Goal: Navigation & Orientation: Find specific page/section

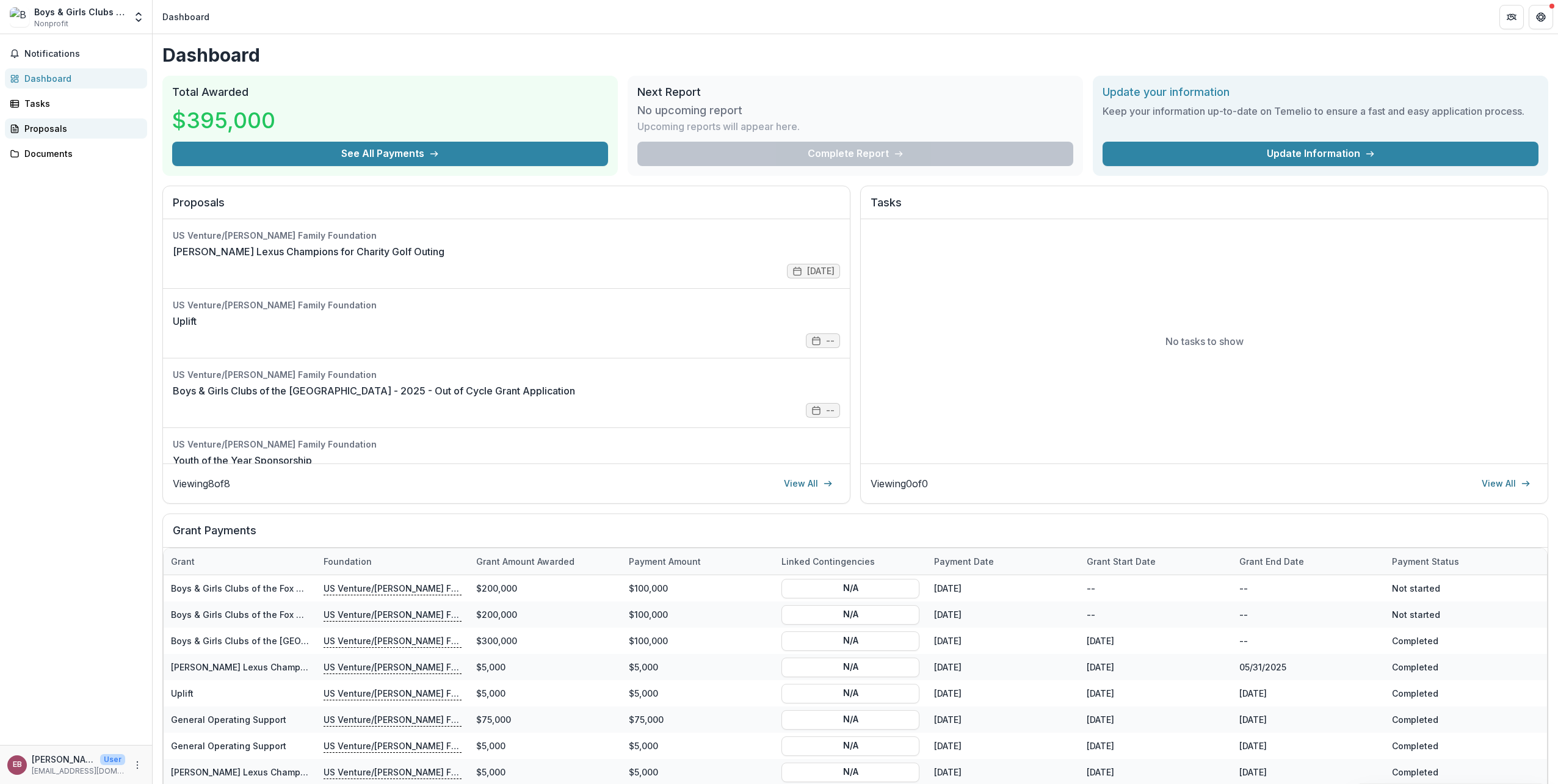
click at [52, 126] on div "Proposals" at bounding box center [81, 128] width 113 height 13
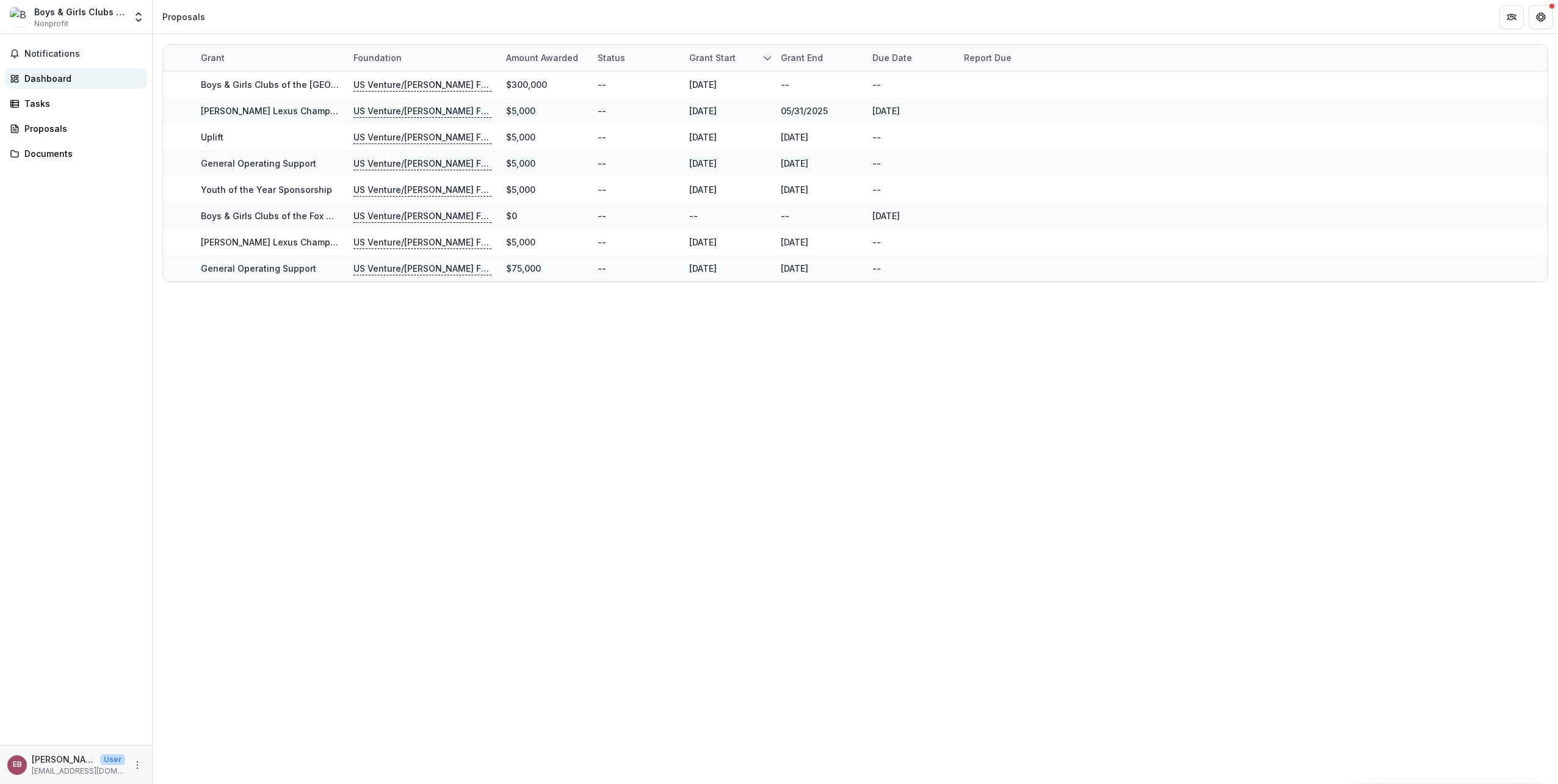
click at [54, 82] on div "Dashboard" at bounding box center [81, 78] width 113 height 13
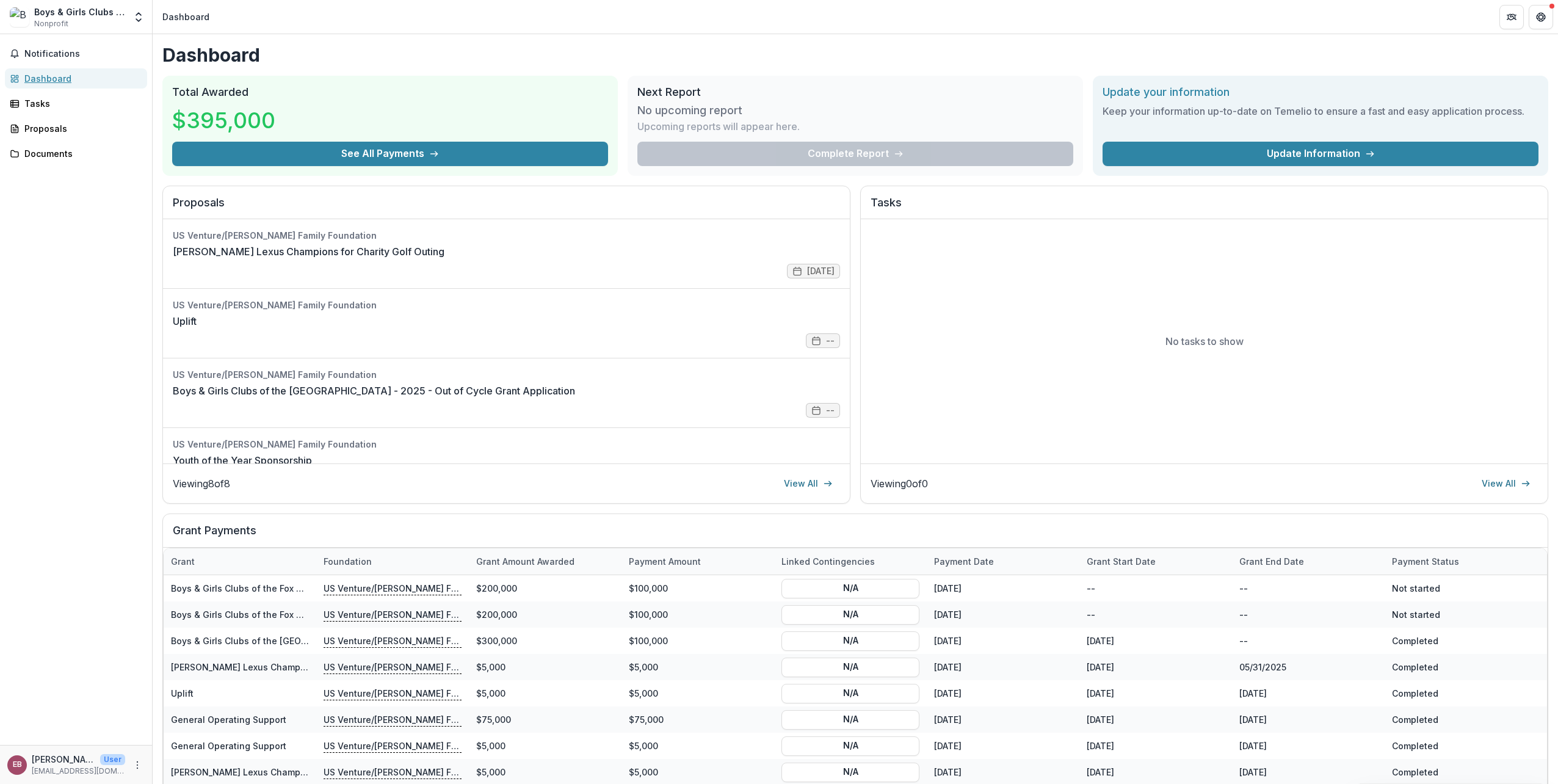
scroll to position [51, 0]
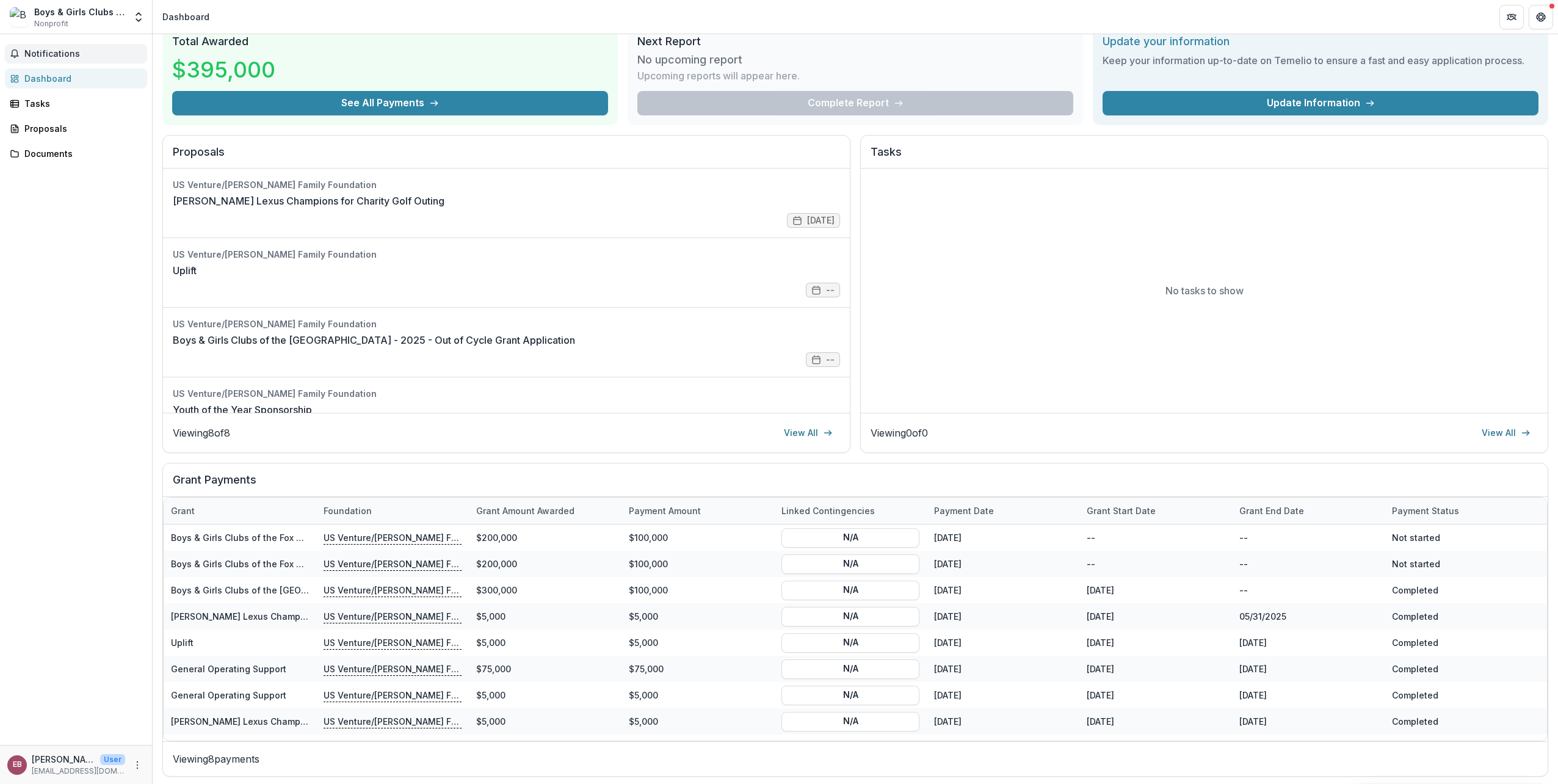
click at [46, 50] on span "Notifications" at bounding box center [83, 53] width 118 height 10
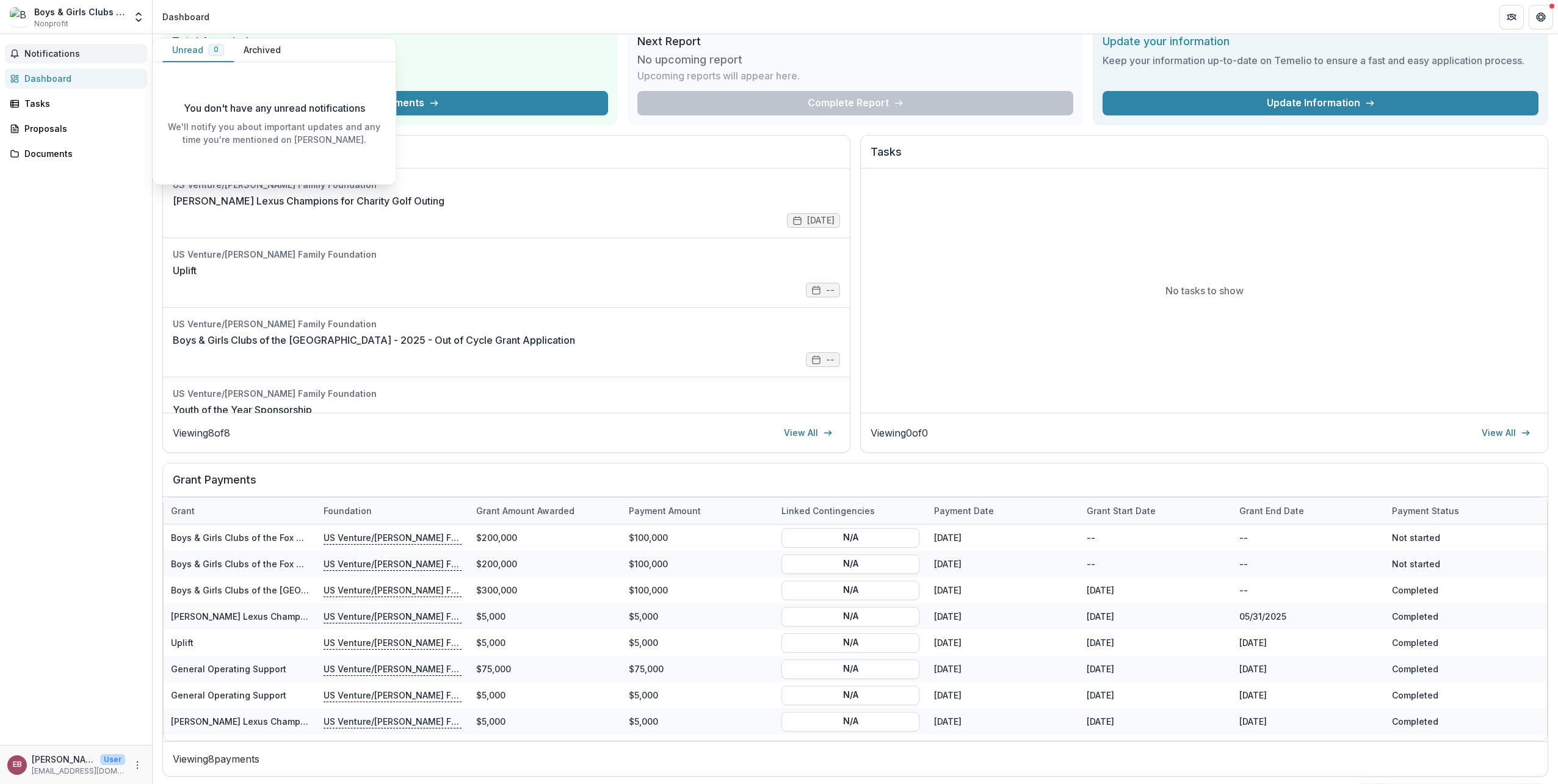
click at [261, 49] on button "Archived" at bounding box center [262, 50] width 57 height 24
click at [197, 45] on button "Unread 0" at bounding box center [198, 50] width 72 height 24
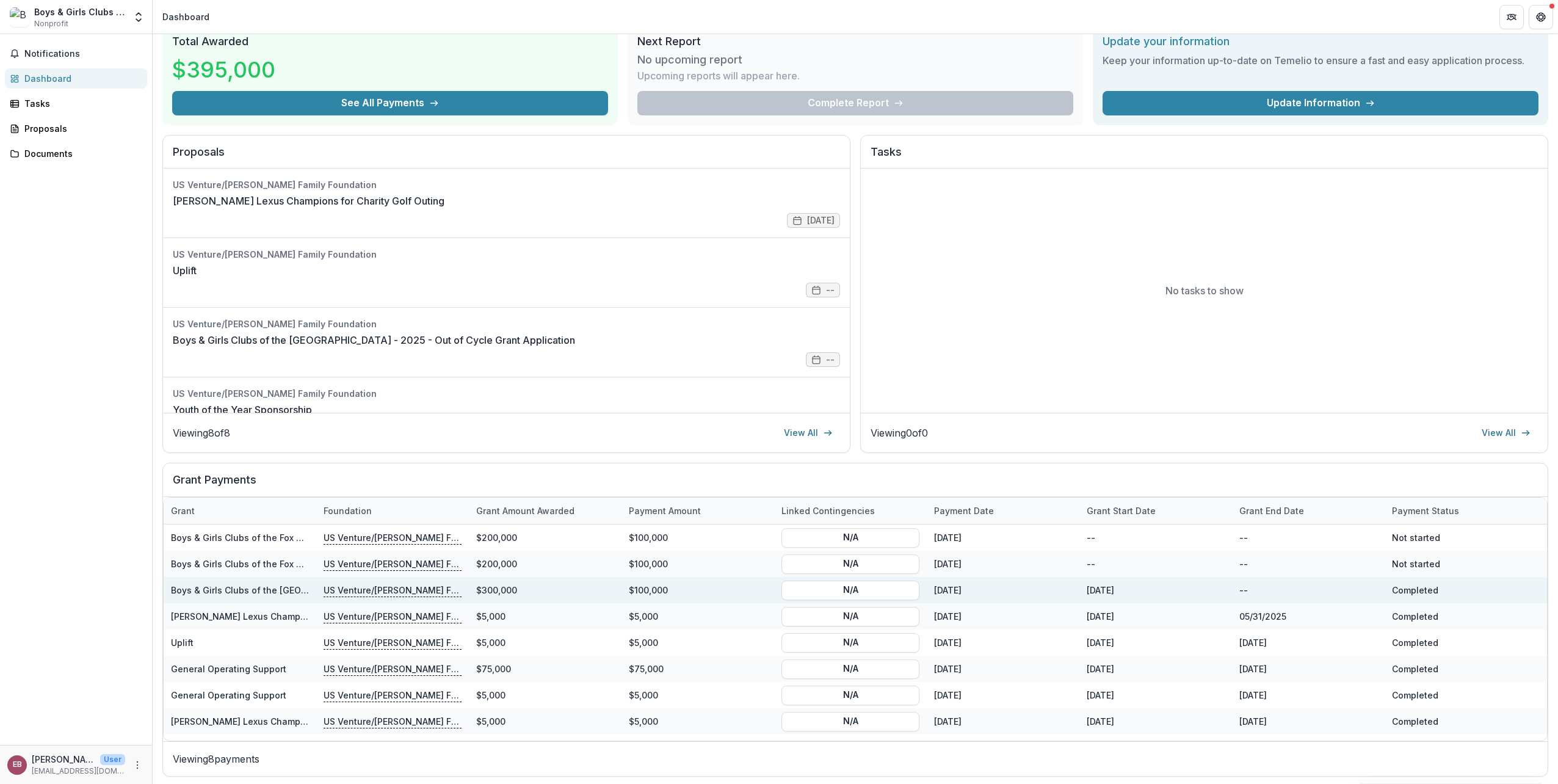
drag, startPoint x: 1516, startPoint y: 431, endPoint x: 1515, endPoint y: 591, distance: 160.0
click at [1515, 591] on div "Dashboard Total Awarded $395,000 See All Payments Next Report No upcoming repor…" at bounding box center [855, 385] width 1405 height 803
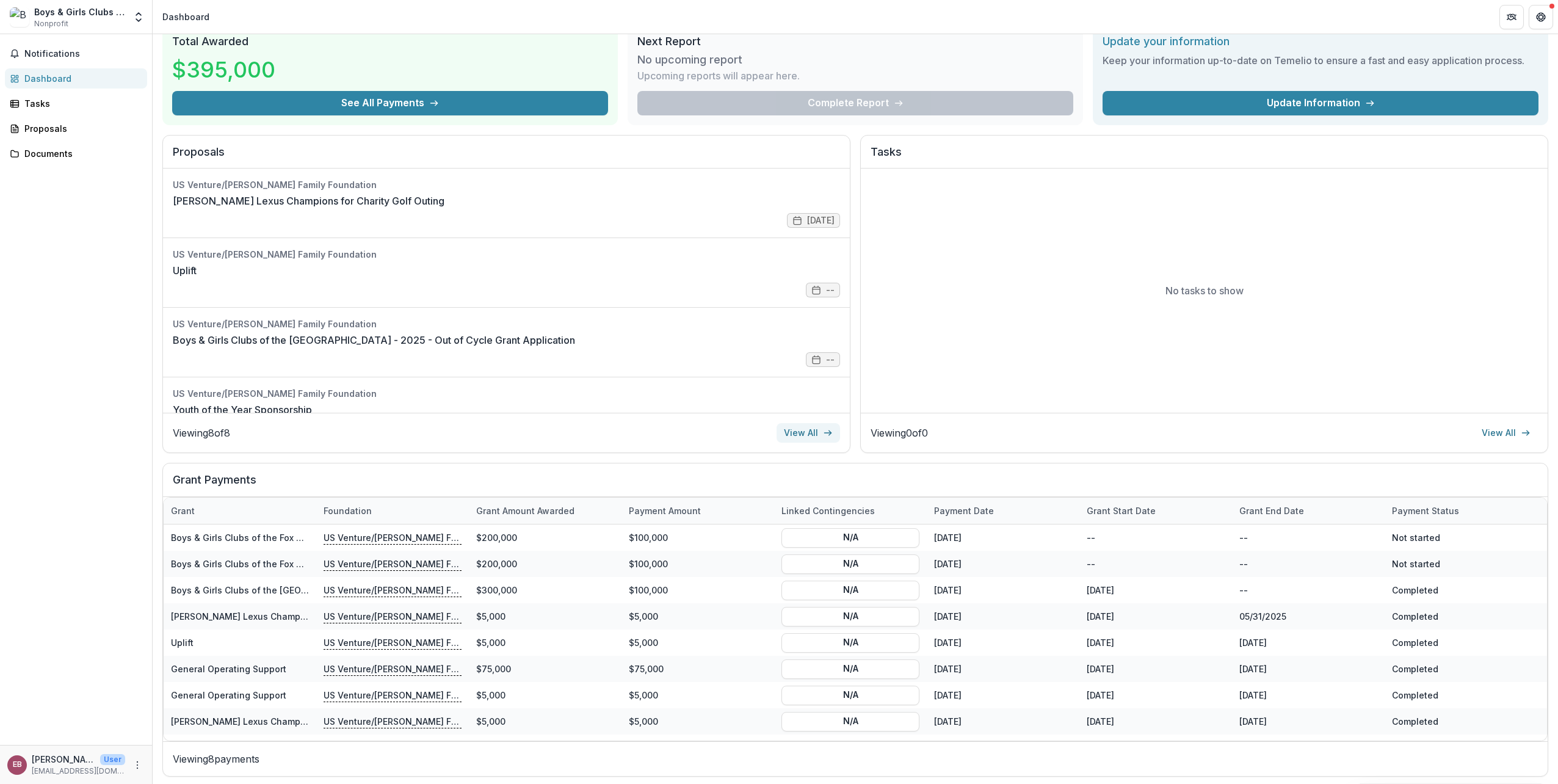
click at [793, 432] on link "View All" at bounding box center [808, 432] width 63 height 19
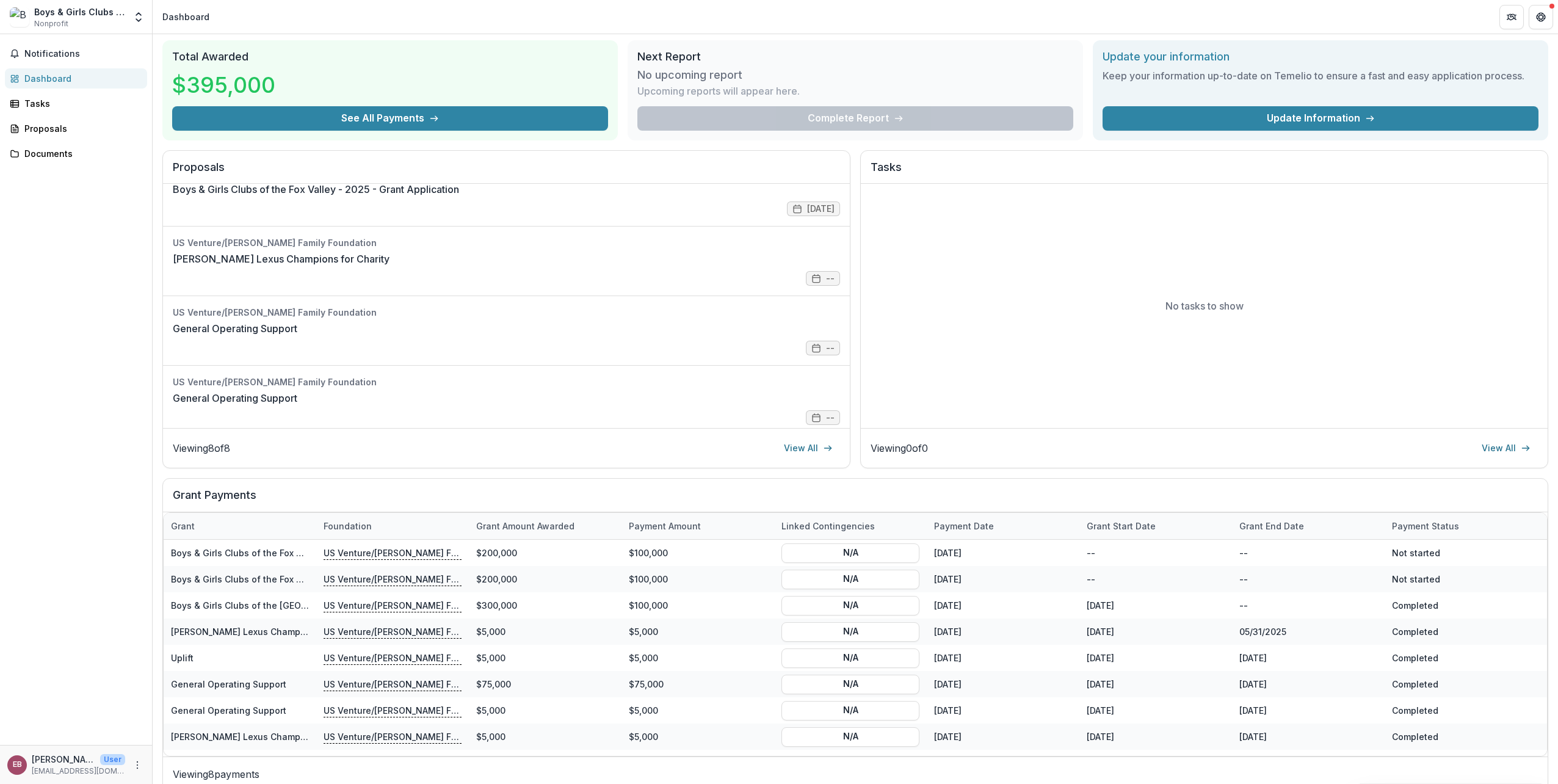
scroll to position [51, 0]
